Goal: Find specific page/section: Find specific page/section

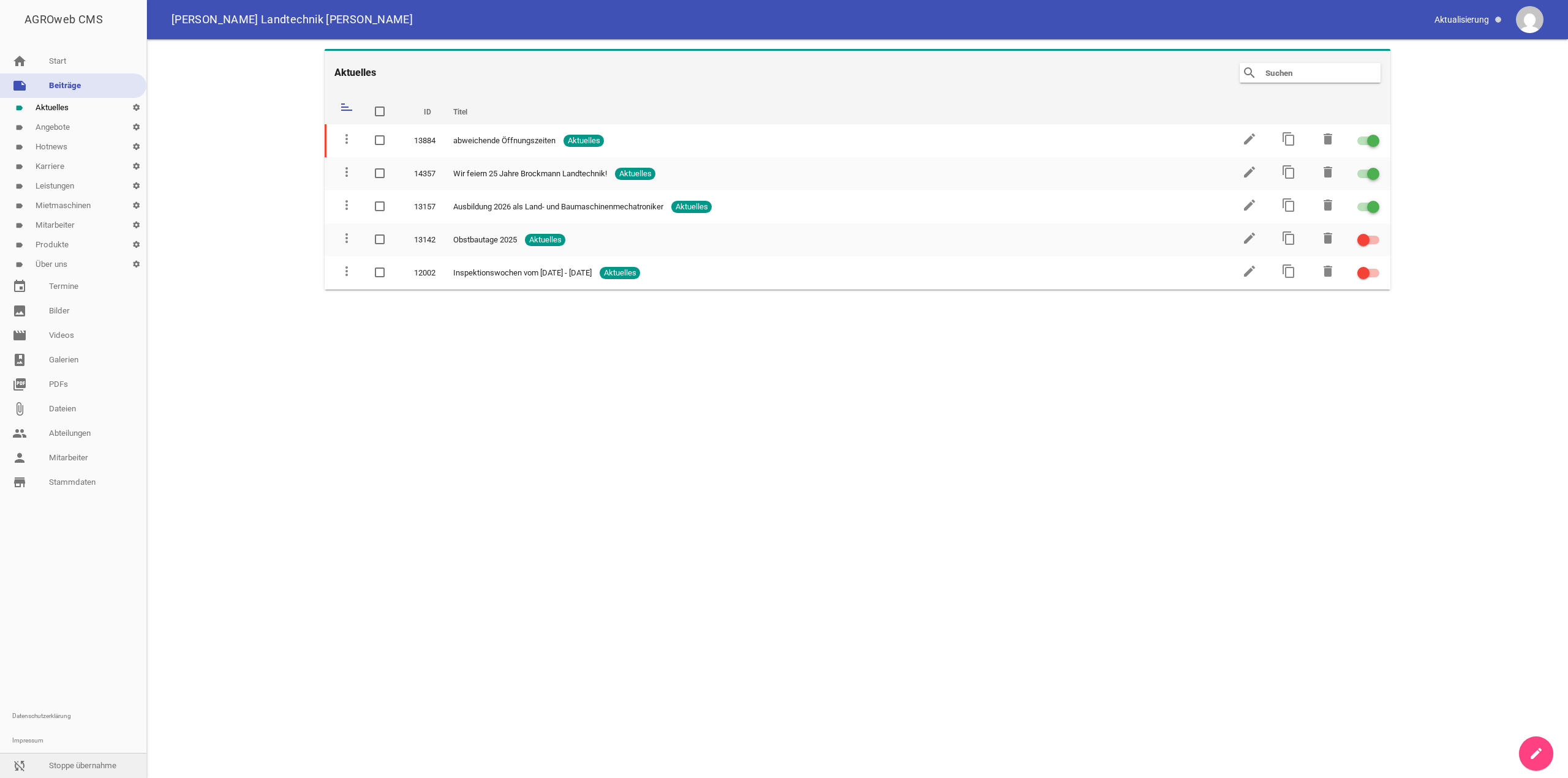
click at [63, 758] on link "sync_disabled Stoppe übernahme" at bounding box center [73, 766] width 146 height 24
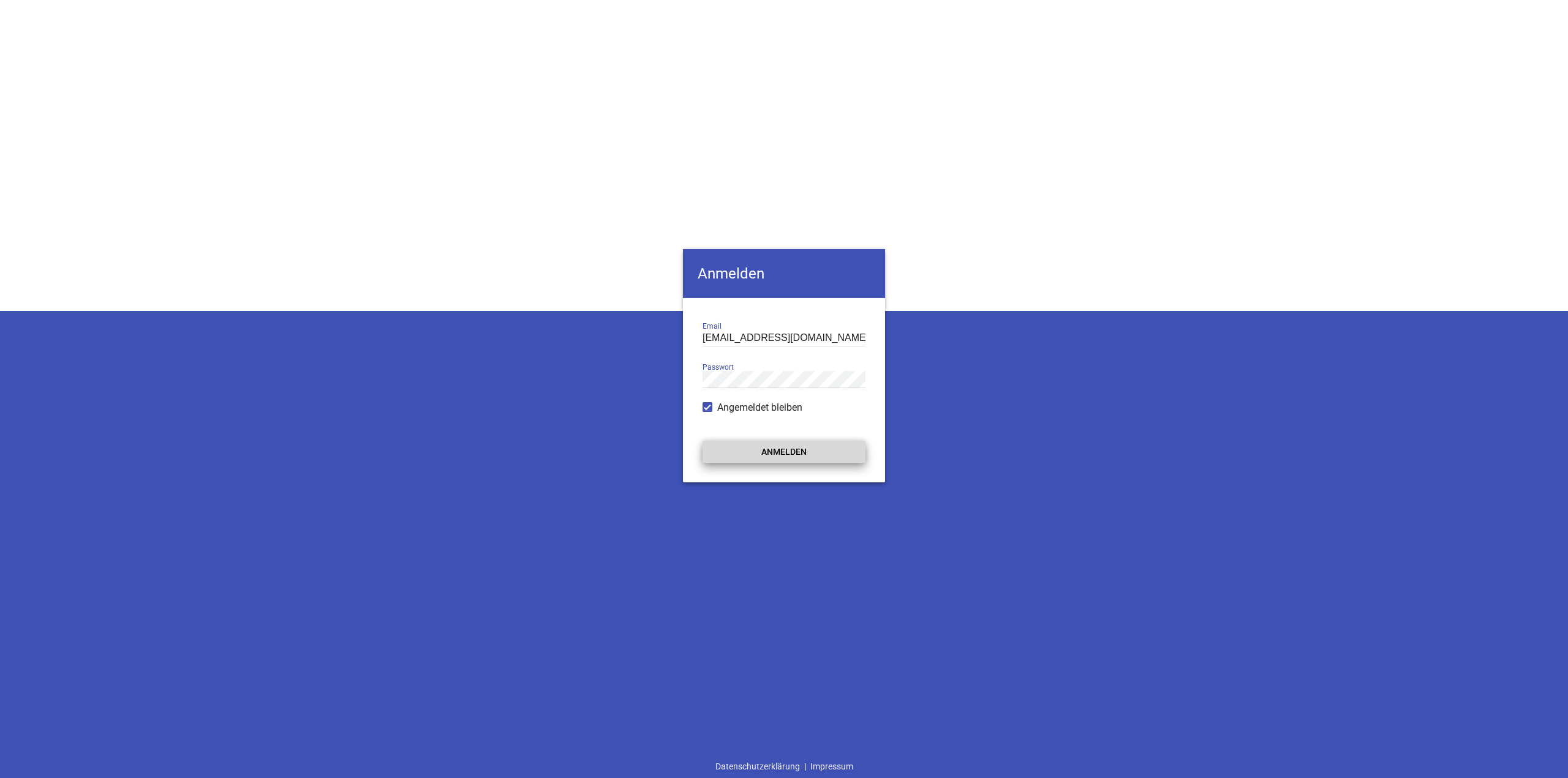
click at [828, 457] on button "Anmelden" at bounding box center [784, 451] width 163 height 22
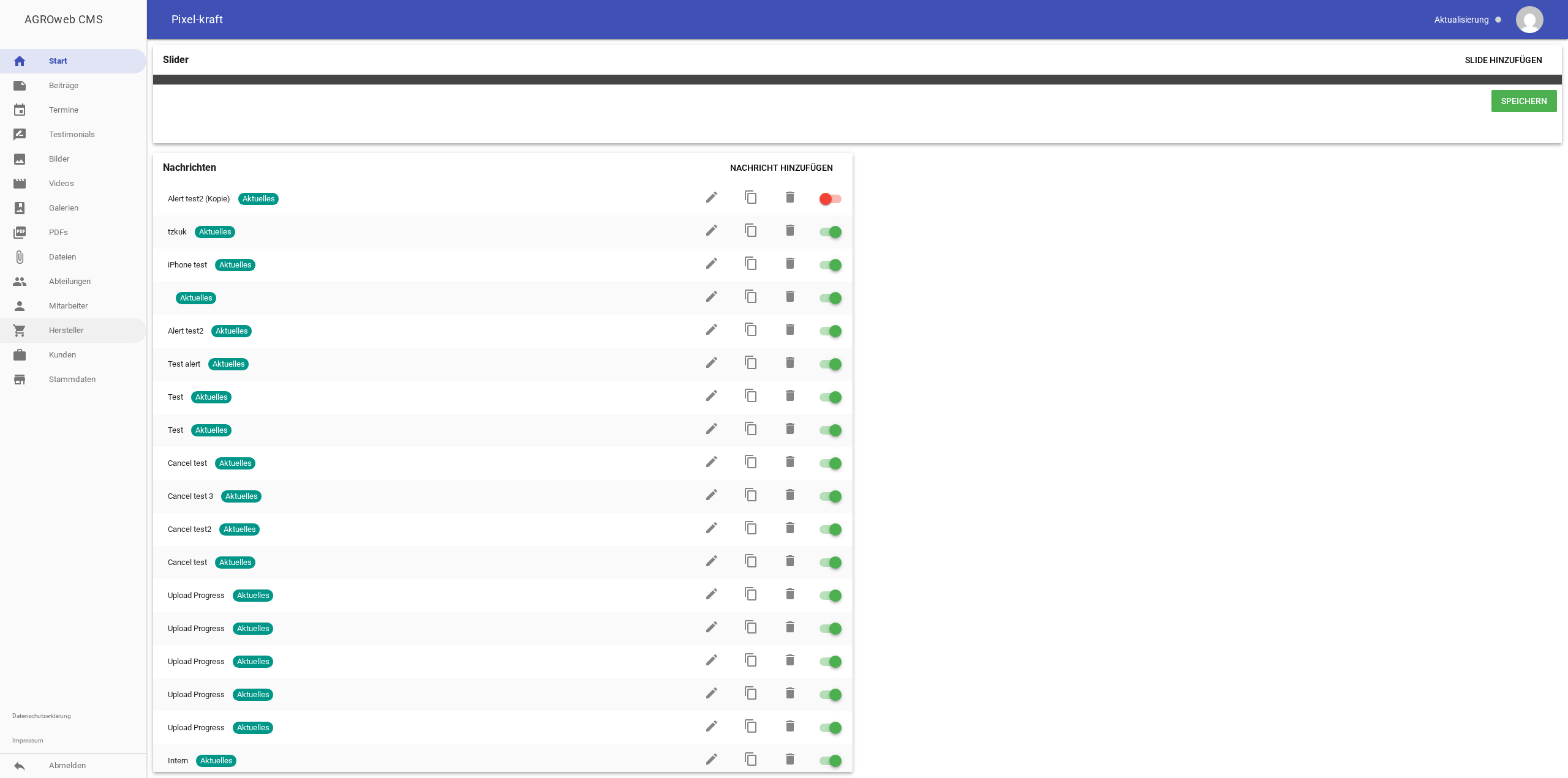
click at [83, 333] on link "shopping_cart Hersteller" at bounding box center [73, 330] width 146 height 24
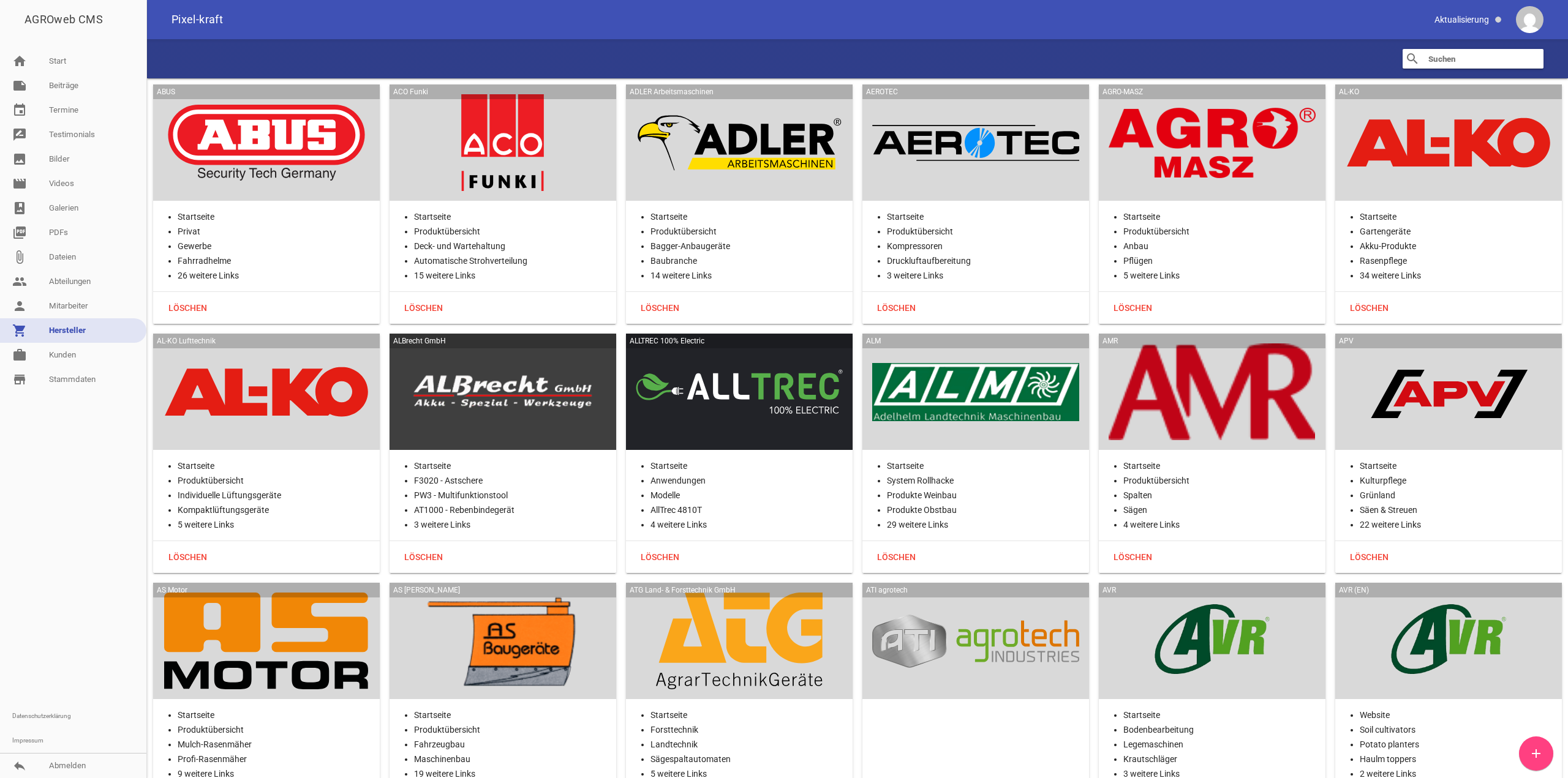
click at [1466, 58] on input "text" at bounding box center [1476, 58] width 98 height 14
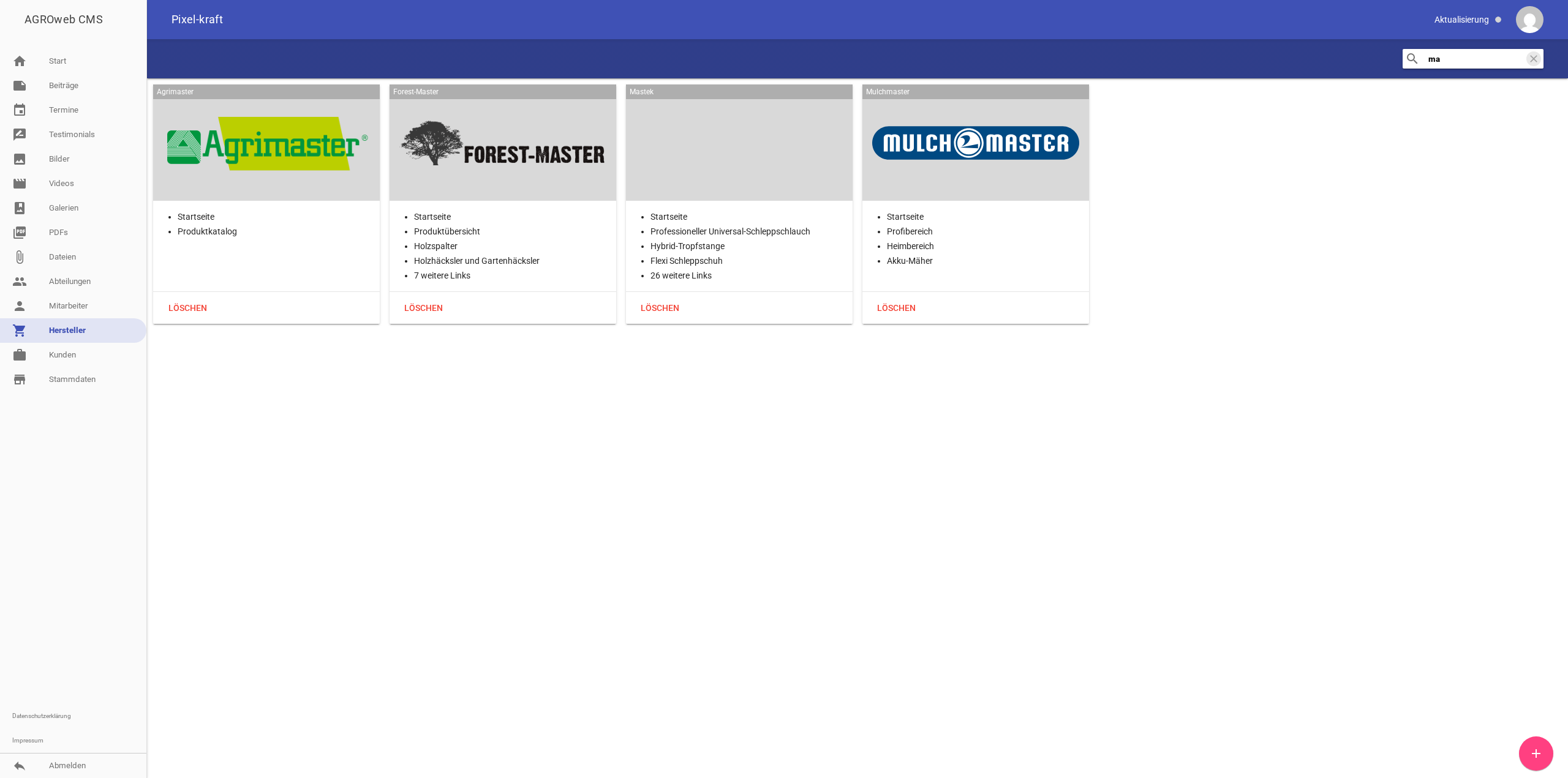
type input "m"
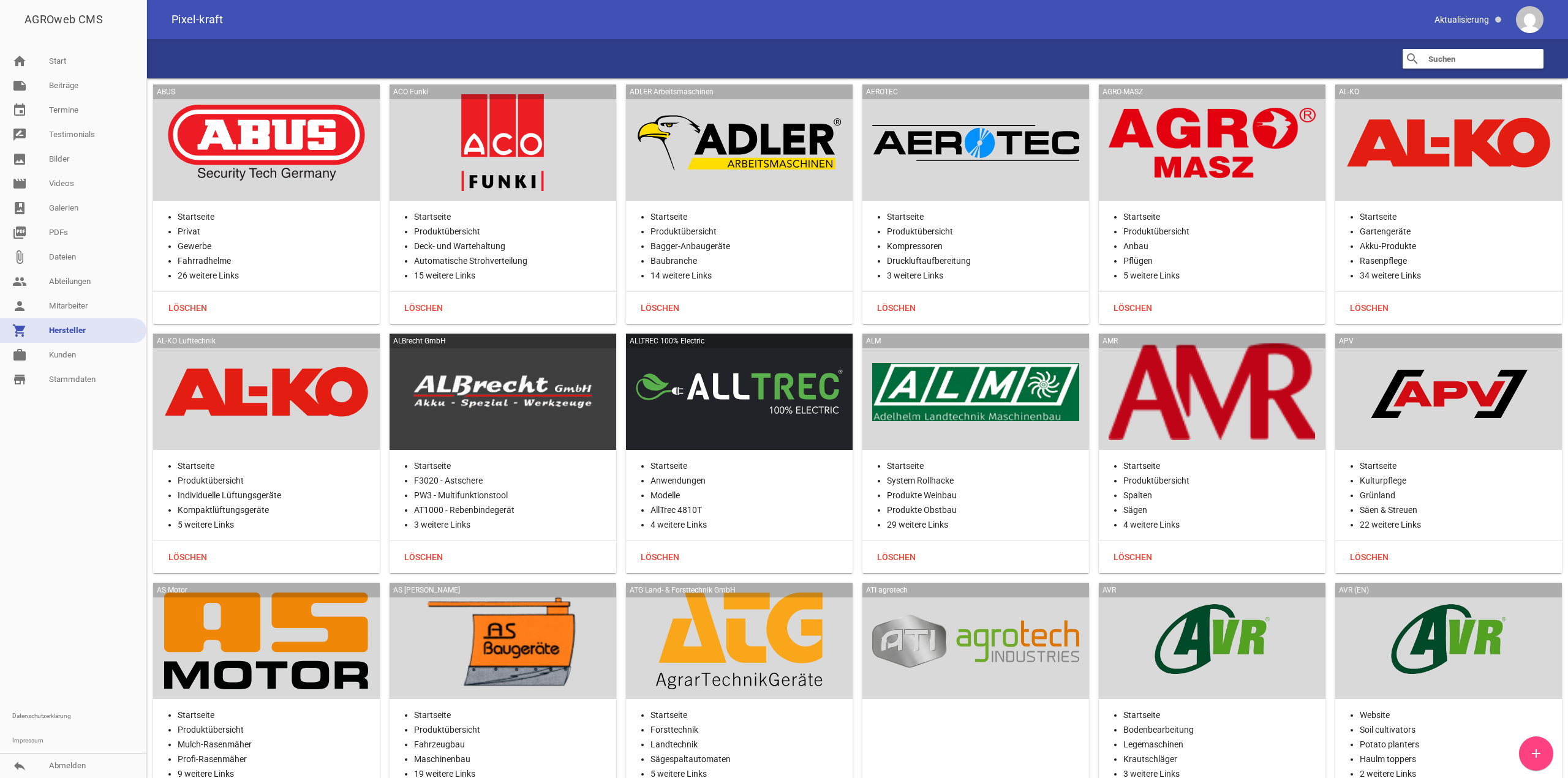
paste input "MASTEK"
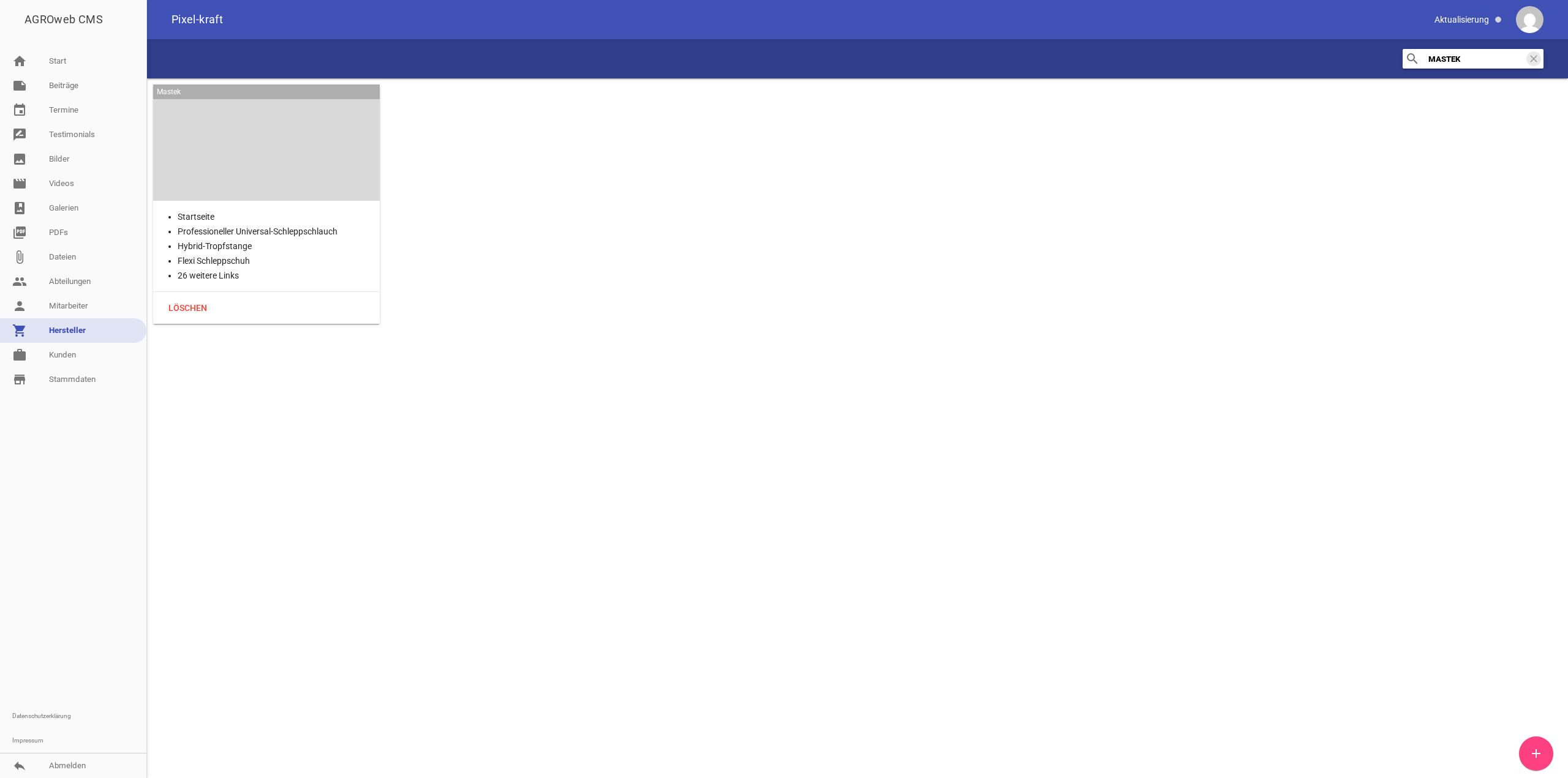
click at [336, 123] on div at bounding box center [266, 142] width 207 height 97
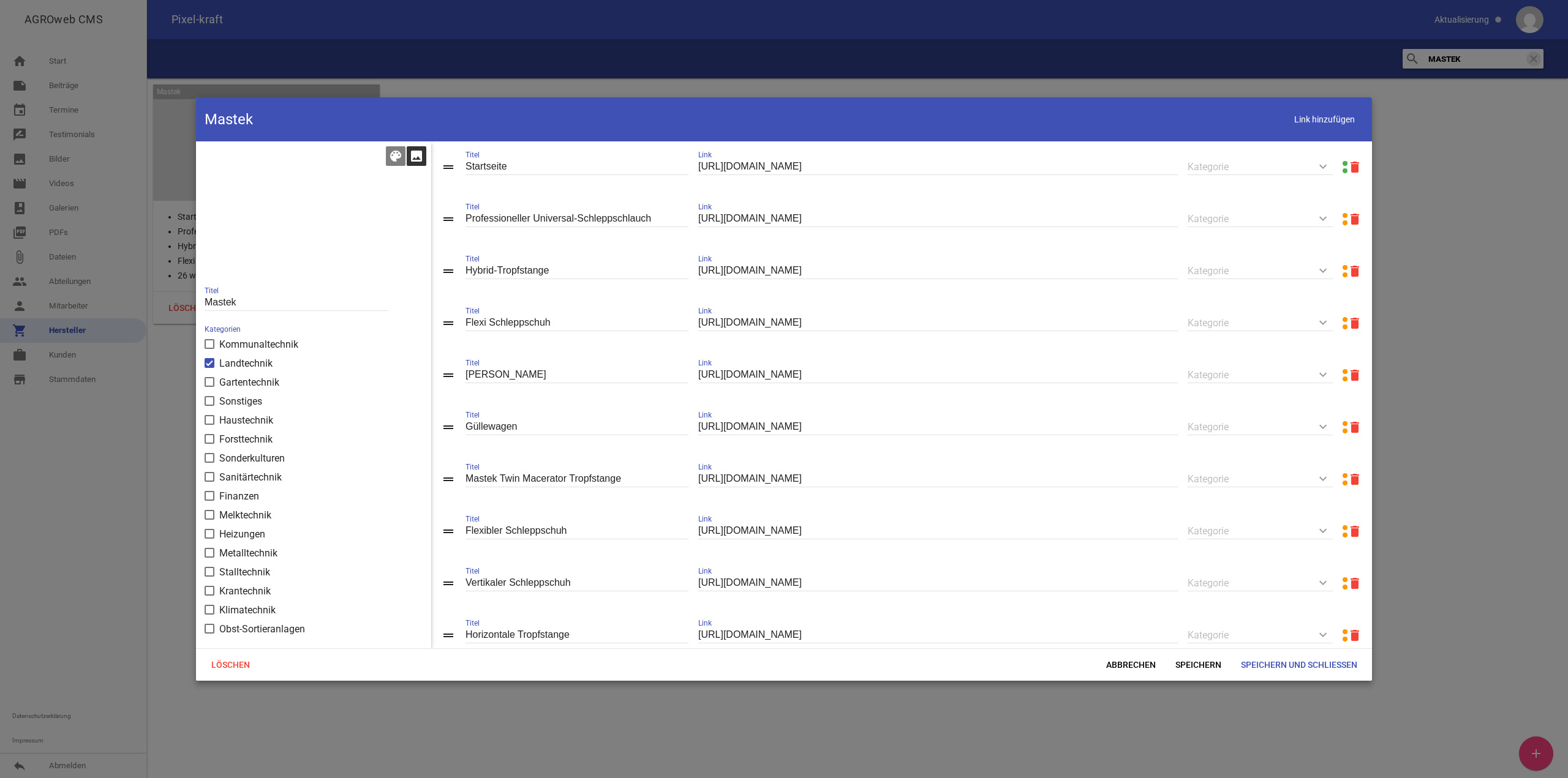
click at [415, 157] on icon "image" at bounding box center [416, 155] width 14 height 14
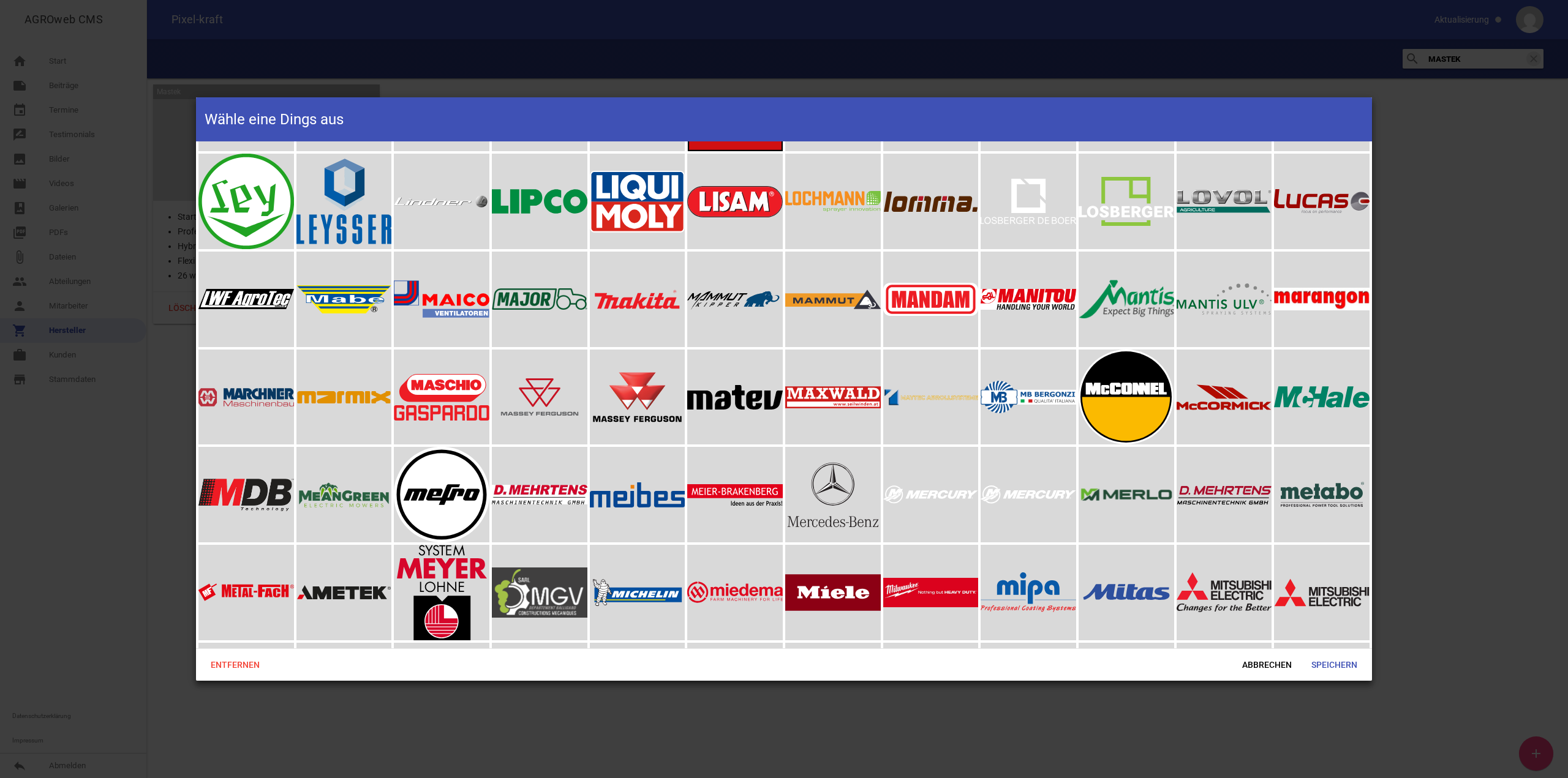
scroll to position [3795, 0]
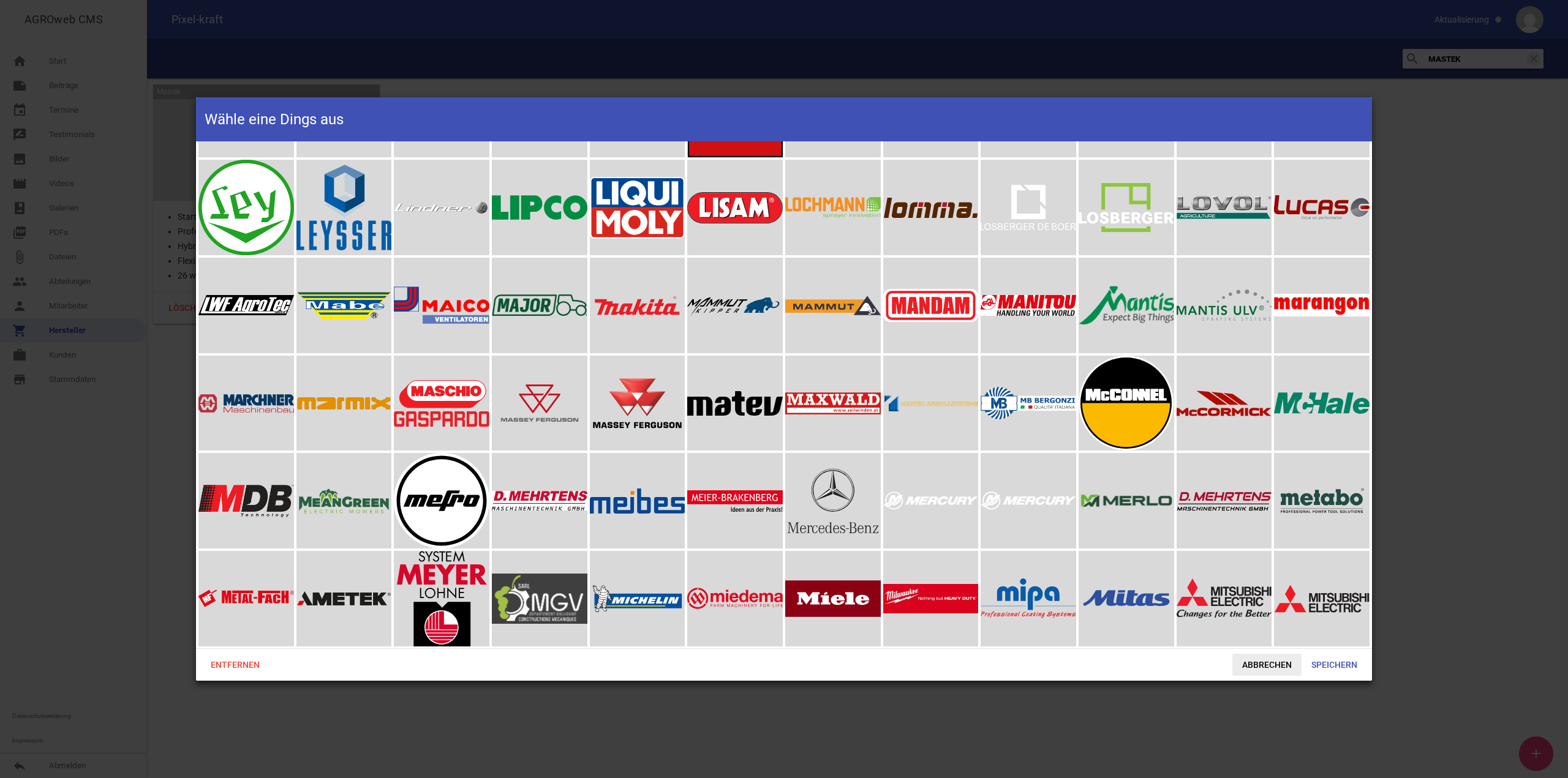
click at [1285, 663] on span "Abbrechen" at bounding box center [1266, 664] width 69 height 22
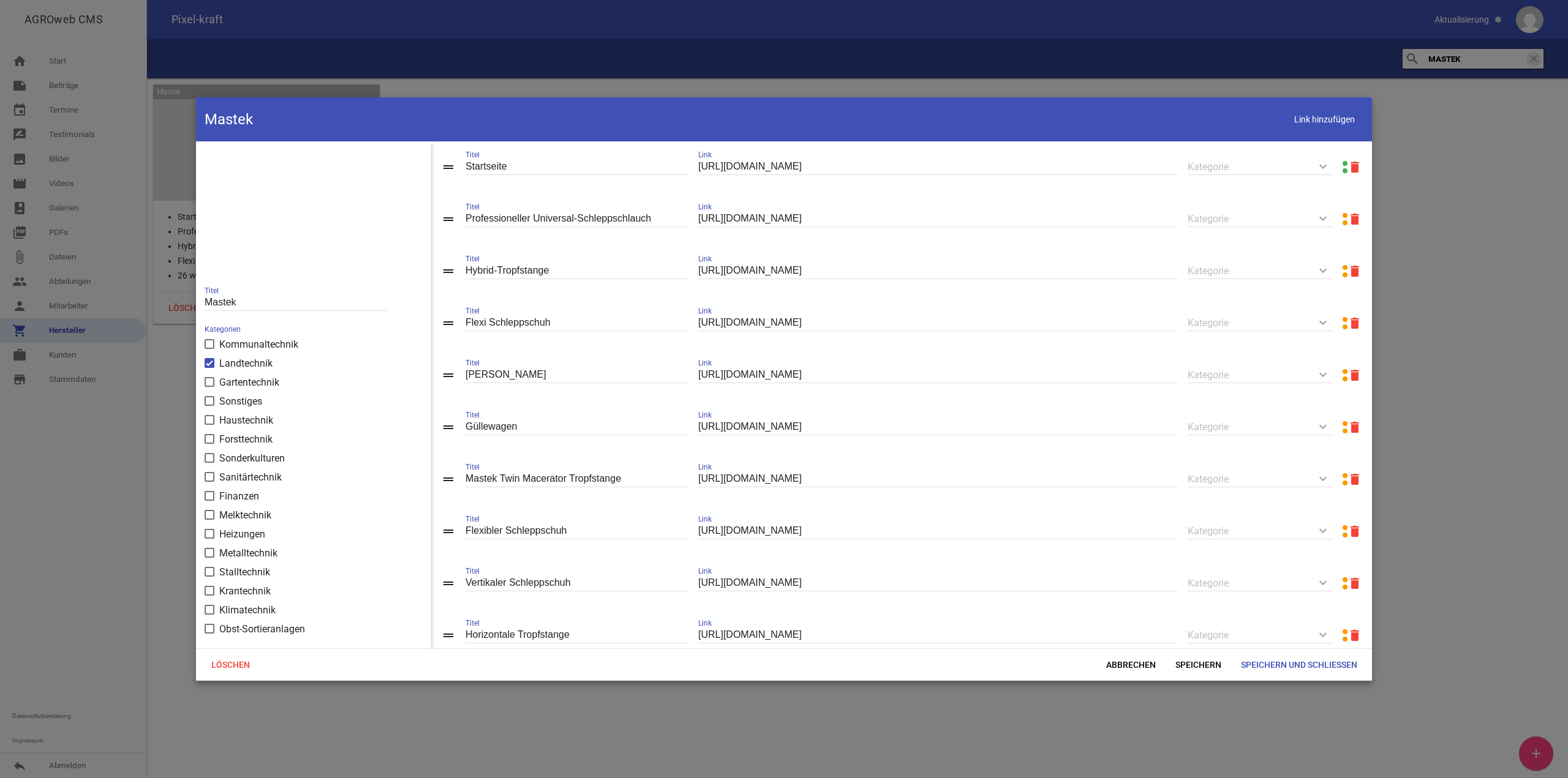
click at [171, 49] on div at bounding box center [784, 389] width 1568 height 778
click at [33, 489] on div at bounding box center [784, 389] width 1568 height 778
click at [125, 317] on div at bounding box center [784, 389] width 1568 height 778
click at [1097, 667] on span "Abbrechen" at bounding box center [1131, 664] width 69 height 22
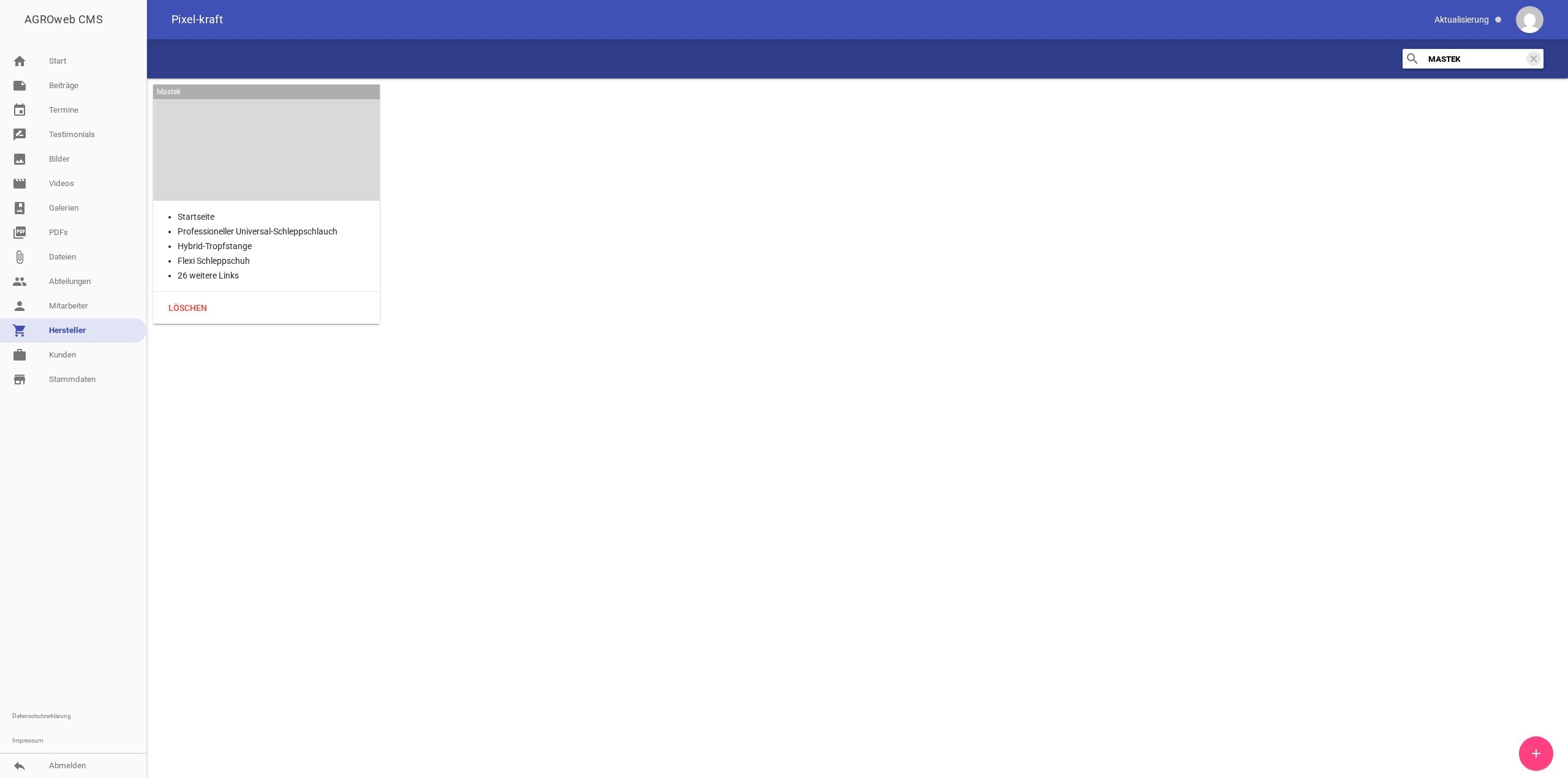
click at [72, 320] on link "shopping_cart Hersteller" at bounding box center [73, 330] width 146 height 24
drag, startPoint x: 1512, startPoint y: 61, endPoint x: 1386, endPoint y: 41, distance: 127.6
click at [1390, 41] on div "search MASTEK clear" at bounding box center [857, 59] width 1421 height 39
drag, startPoint x: 1449, startPoint y: 59, endPoint x: 1385, endPoint y: 58, distance: 64.0
click at [1394, 56] on div "search lca clear" at bounding box center [857, 59] width 1421 height 39
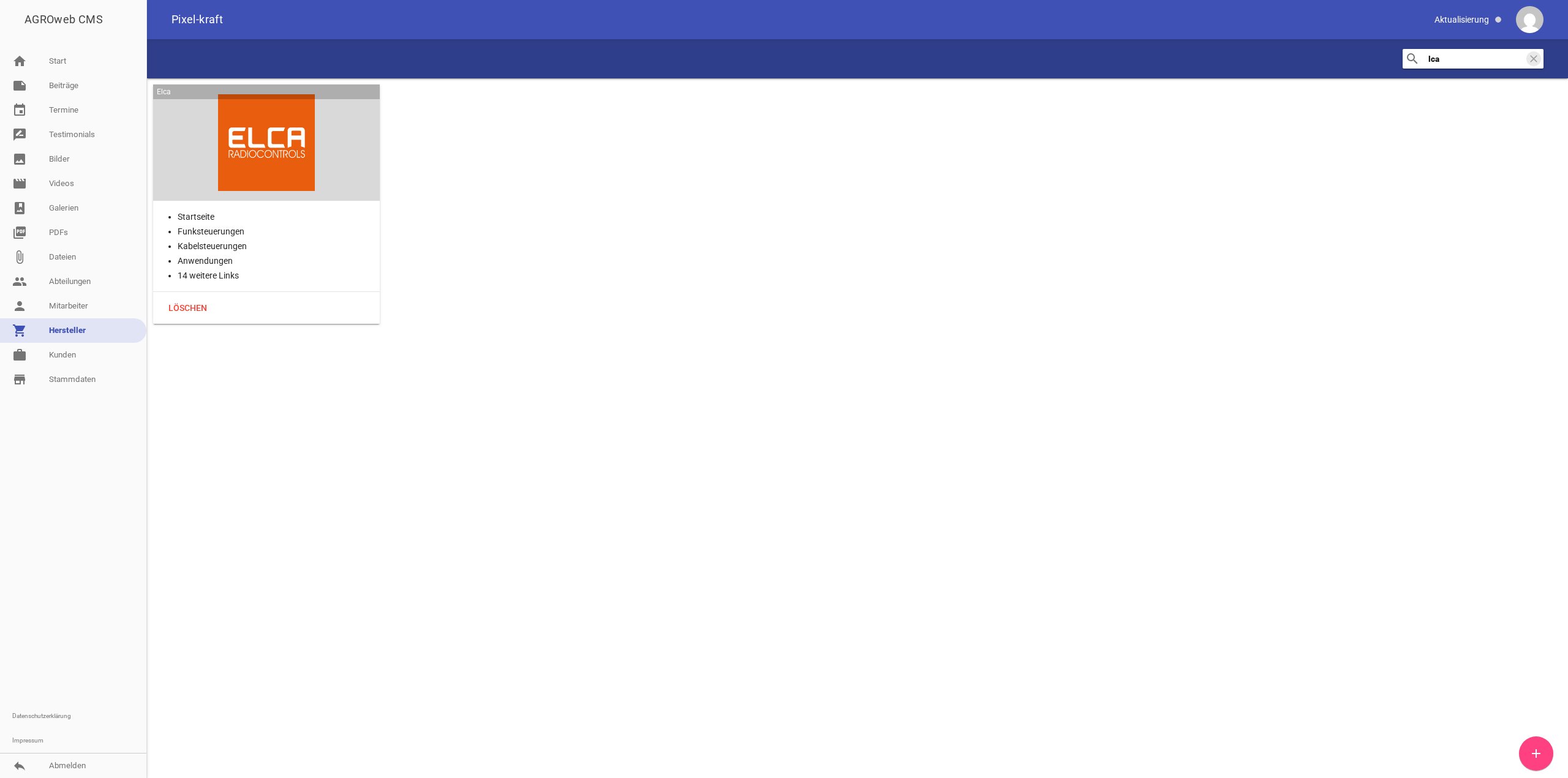
paste input "Losberger Cover all"
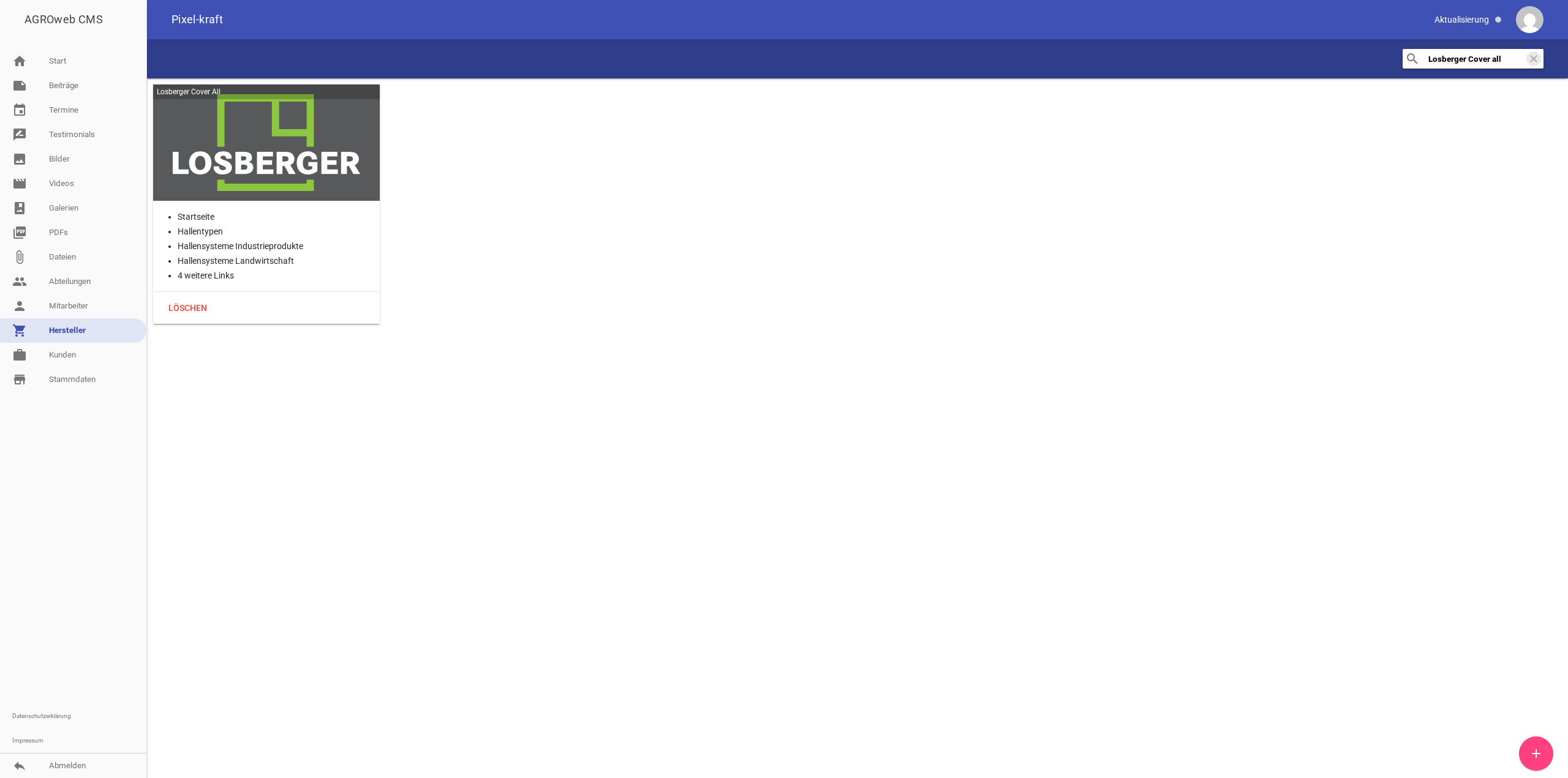
type input "Losberger Cover all"
click at [279, 158] on div at bounding box center [266, 142] width 207 height 97
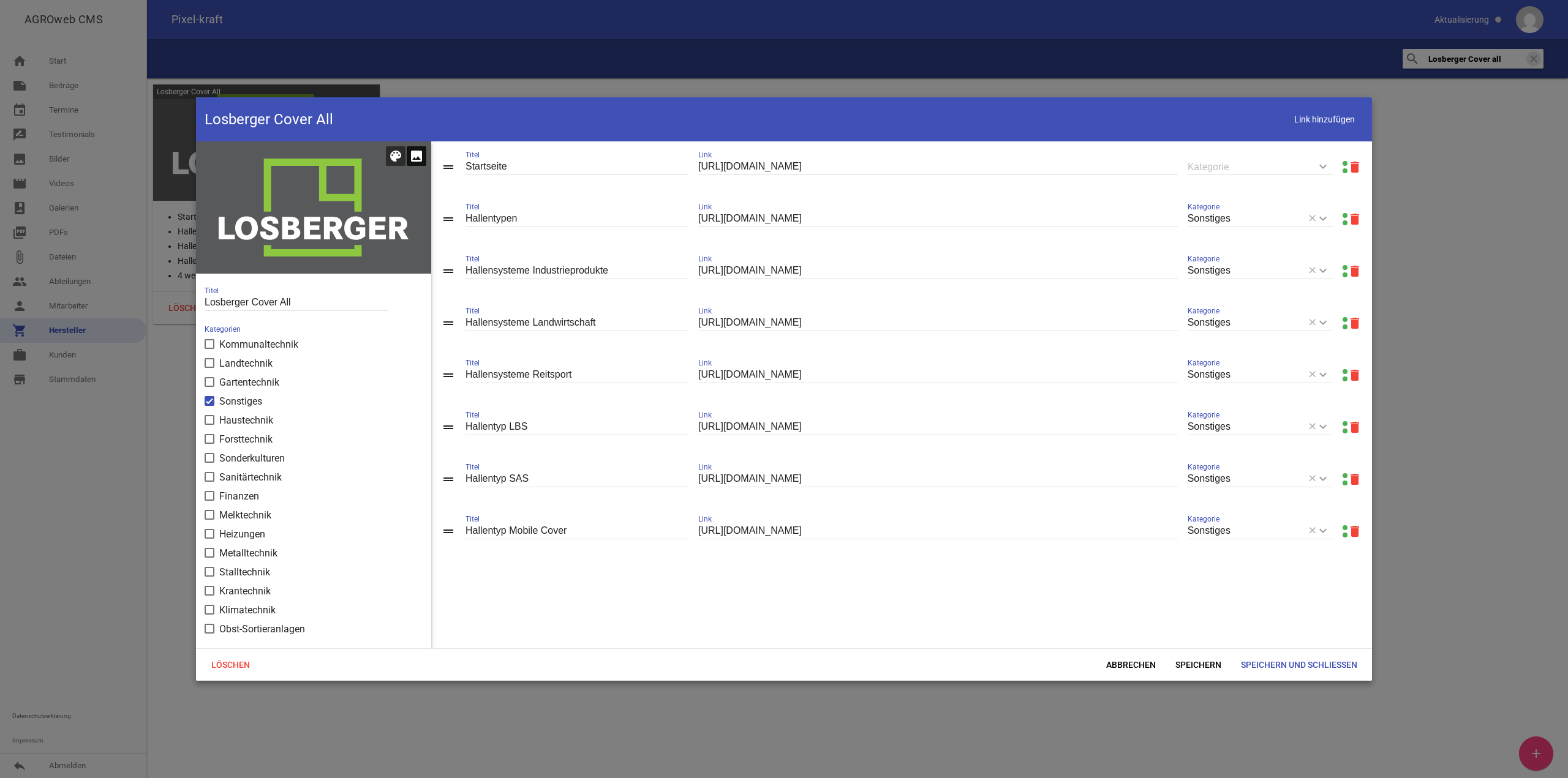
click at [415, 158] on icon "image" at bounding box center [416, 155] width 14 height 14
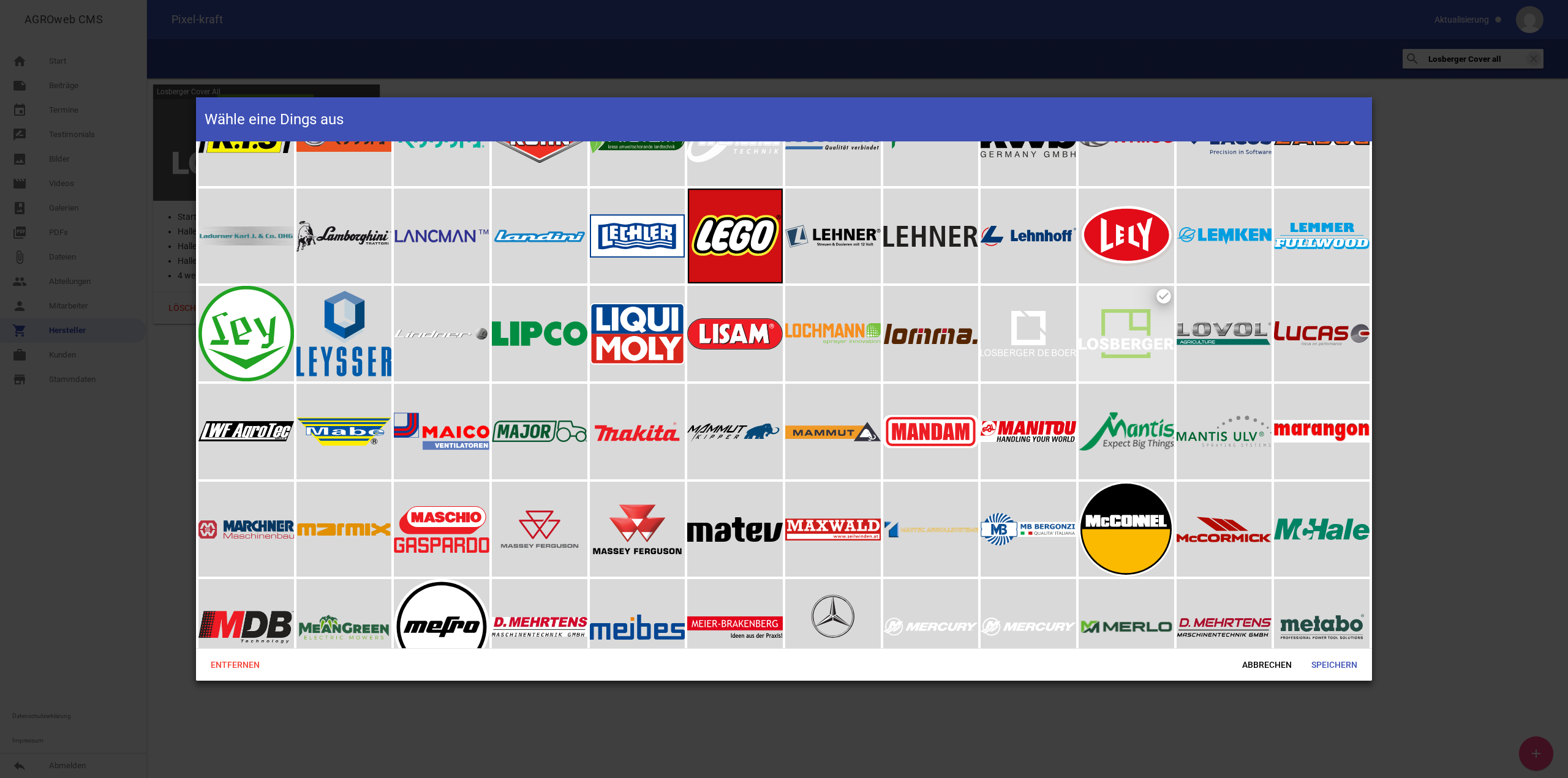
scroll to position [3673, 0]
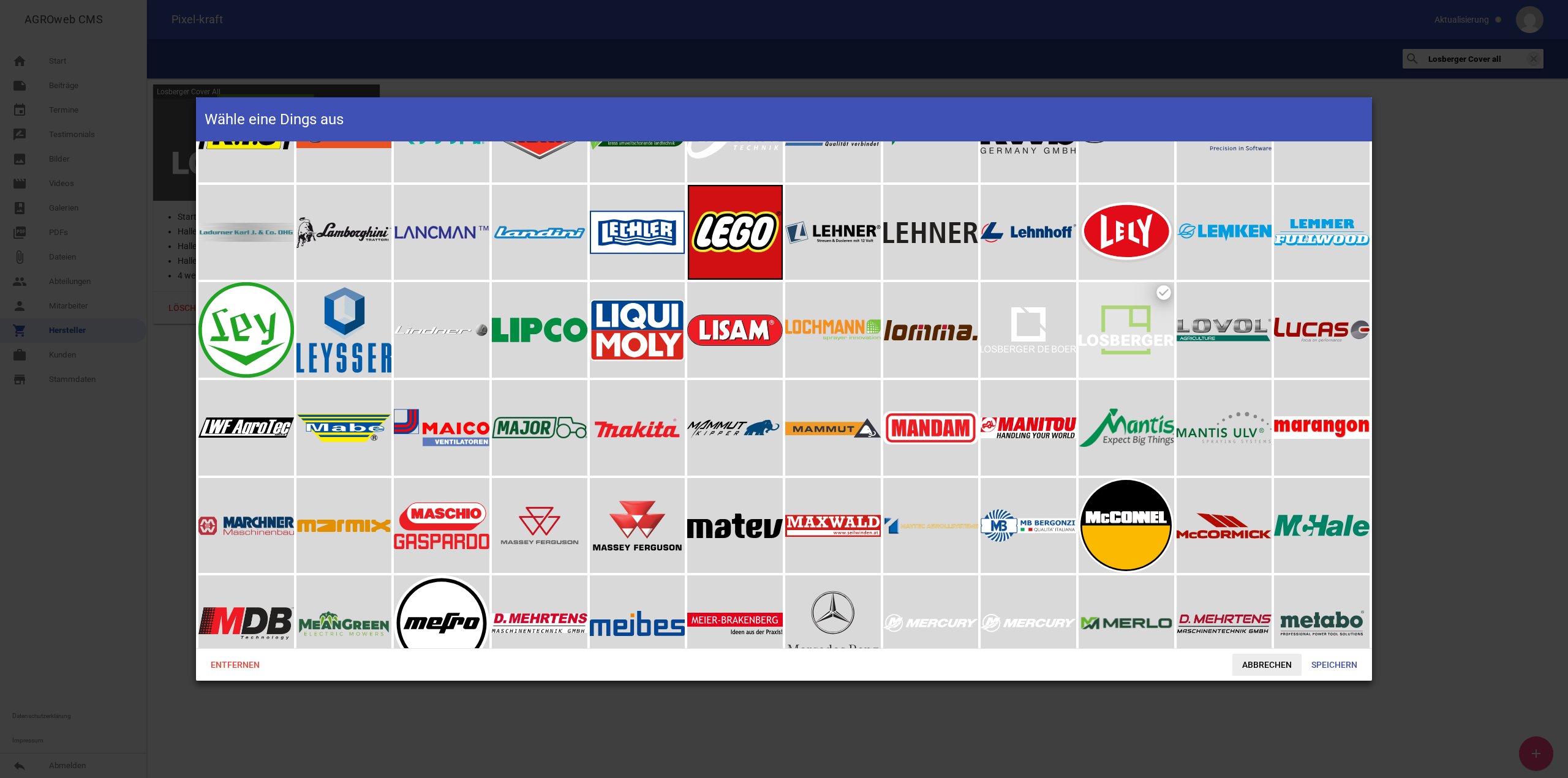
click at [1260, 668] on span "Abbrechen" at bounding box center [1266, 664] width 69 height 22
